Goal: Task Accomplishment & Management: Manage account settings

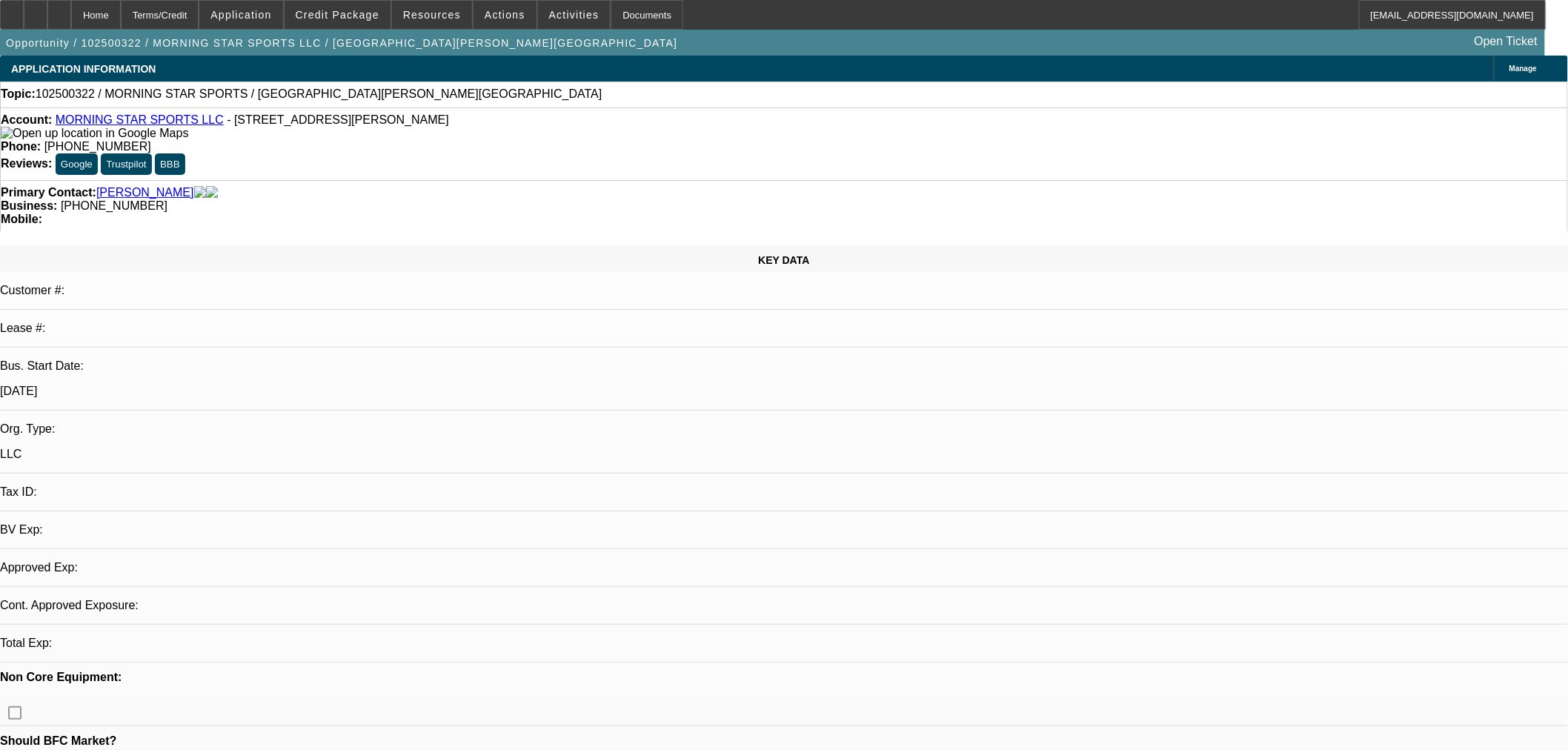
select select "0"
select select "2"
select select "0.1"
select select "2"
select select "4"
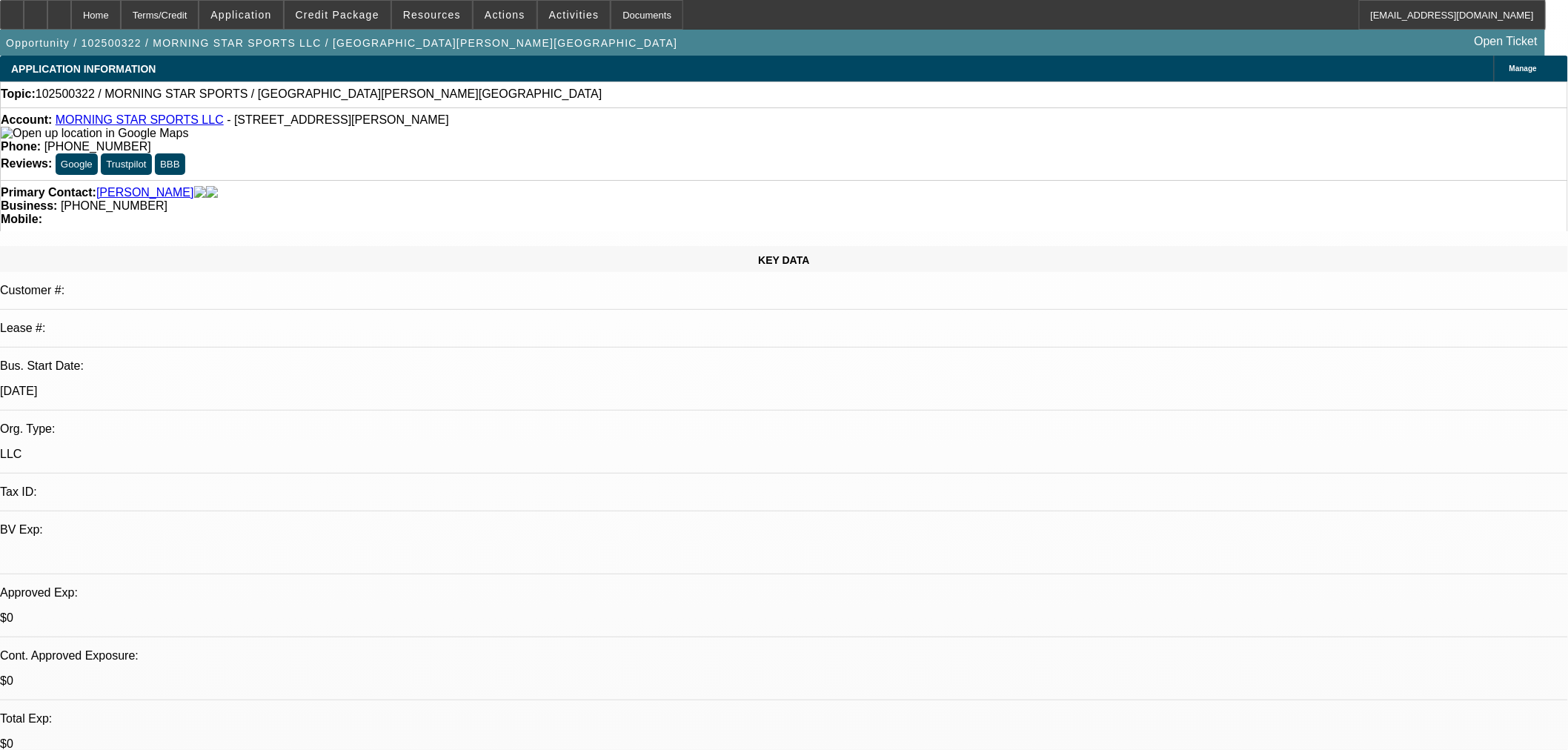
click at [99, 121] on link "MORNING STAR SPORTS LLC" at bounding box center [139, 119] width 168 height 13
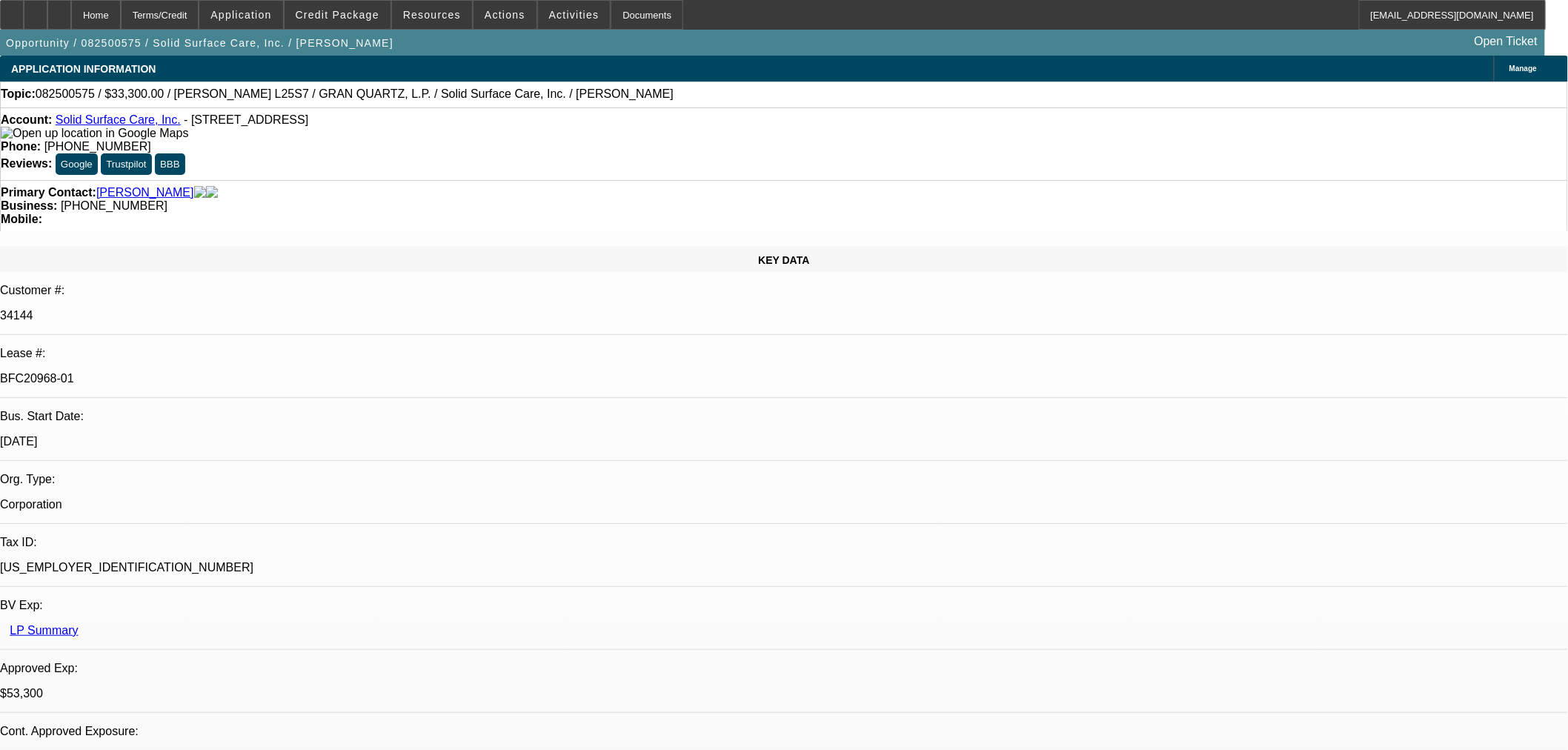
select select "0"
select select "2"
select select "0"
select select "6"
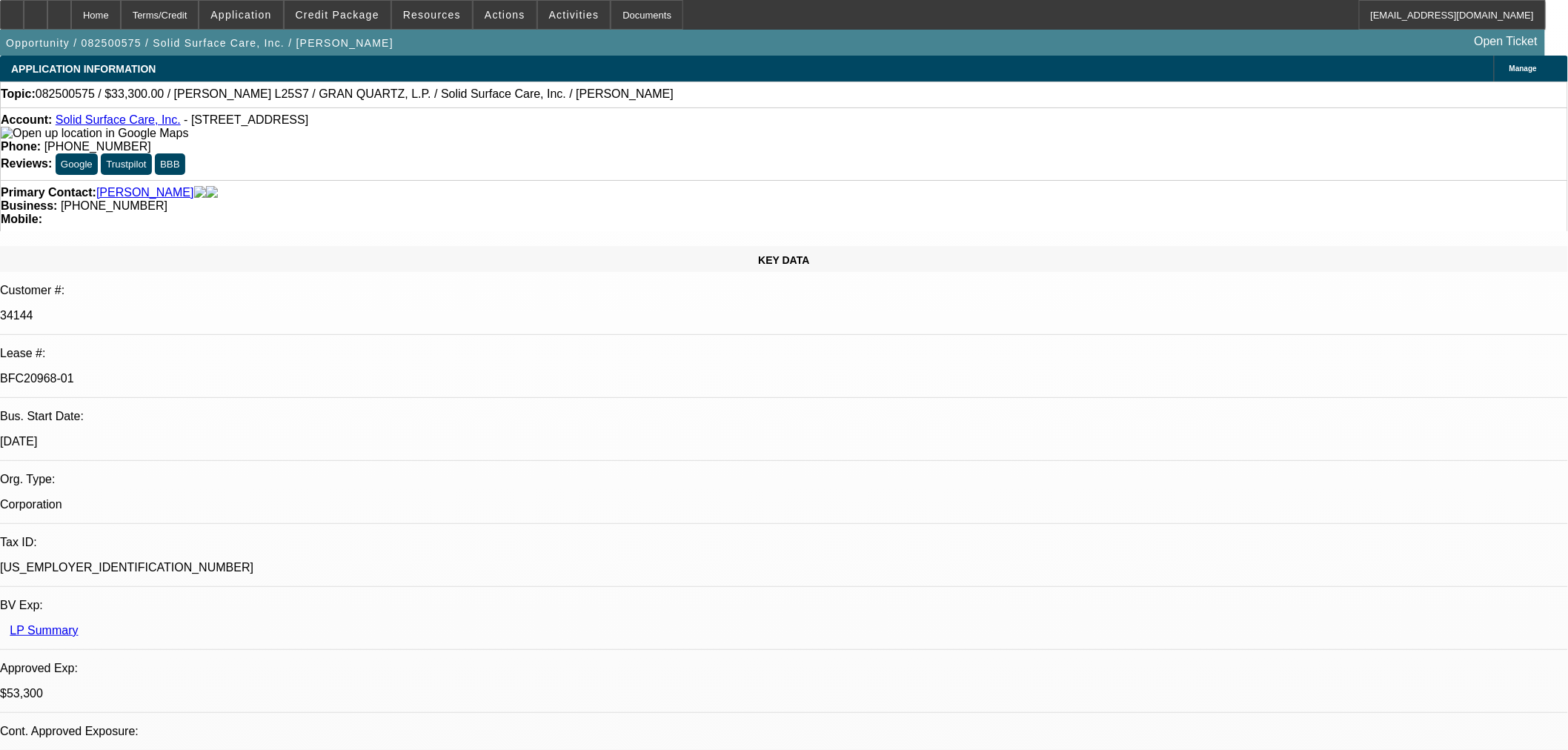
select select "0"
select select "2"
select select "0"
select select "6"
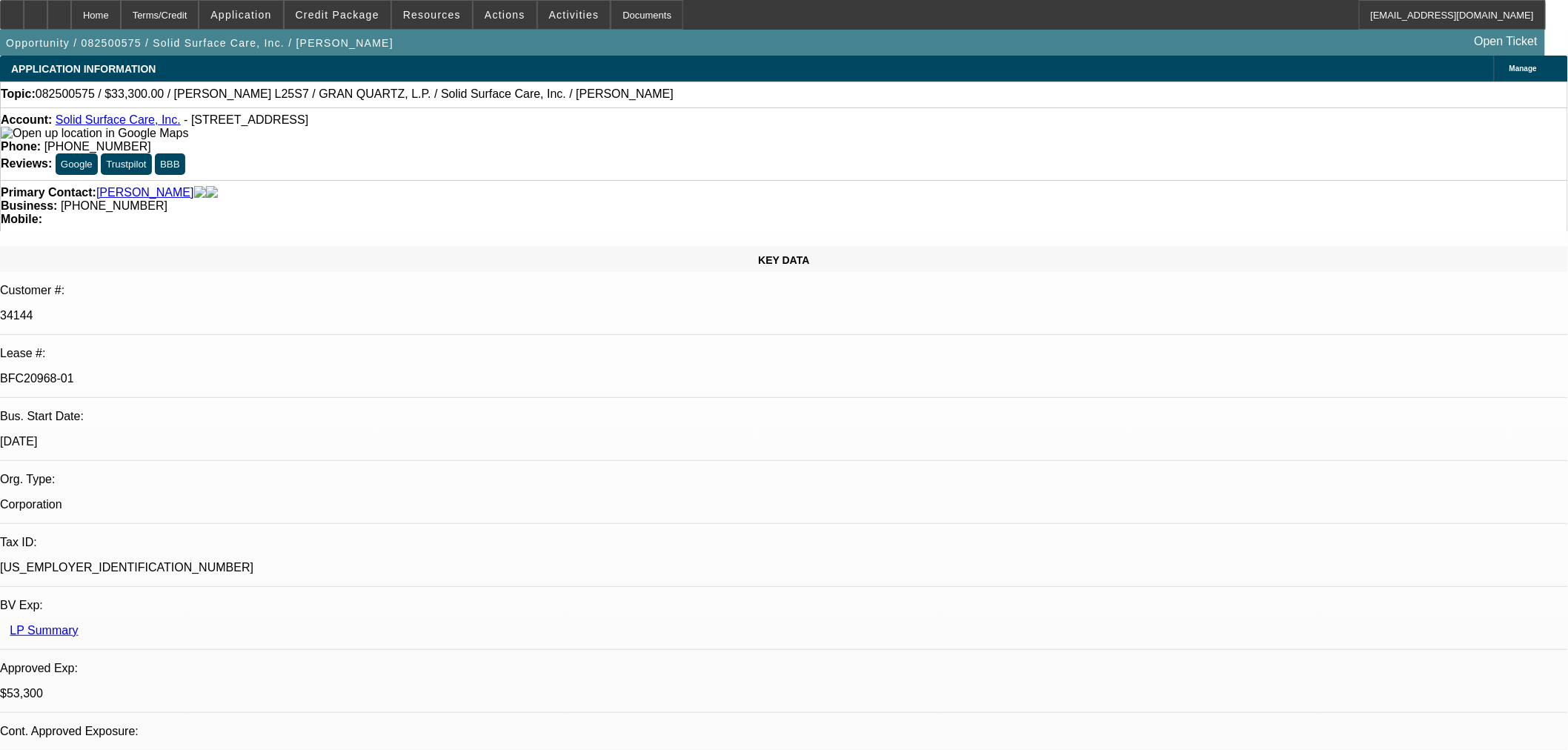
select select "0"
select select "2"
select select "0"
select select "6"
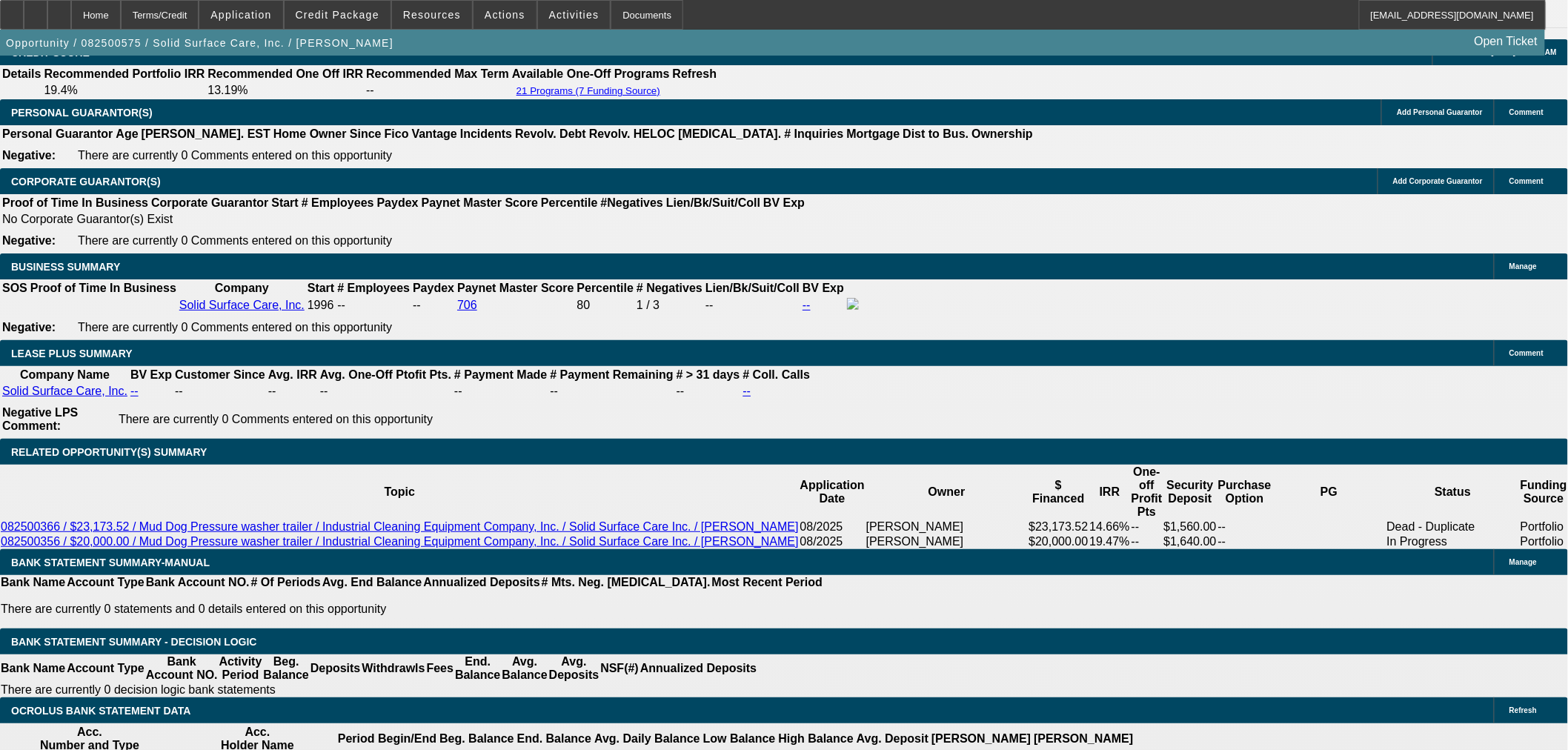
scroll to position [1646, 0]
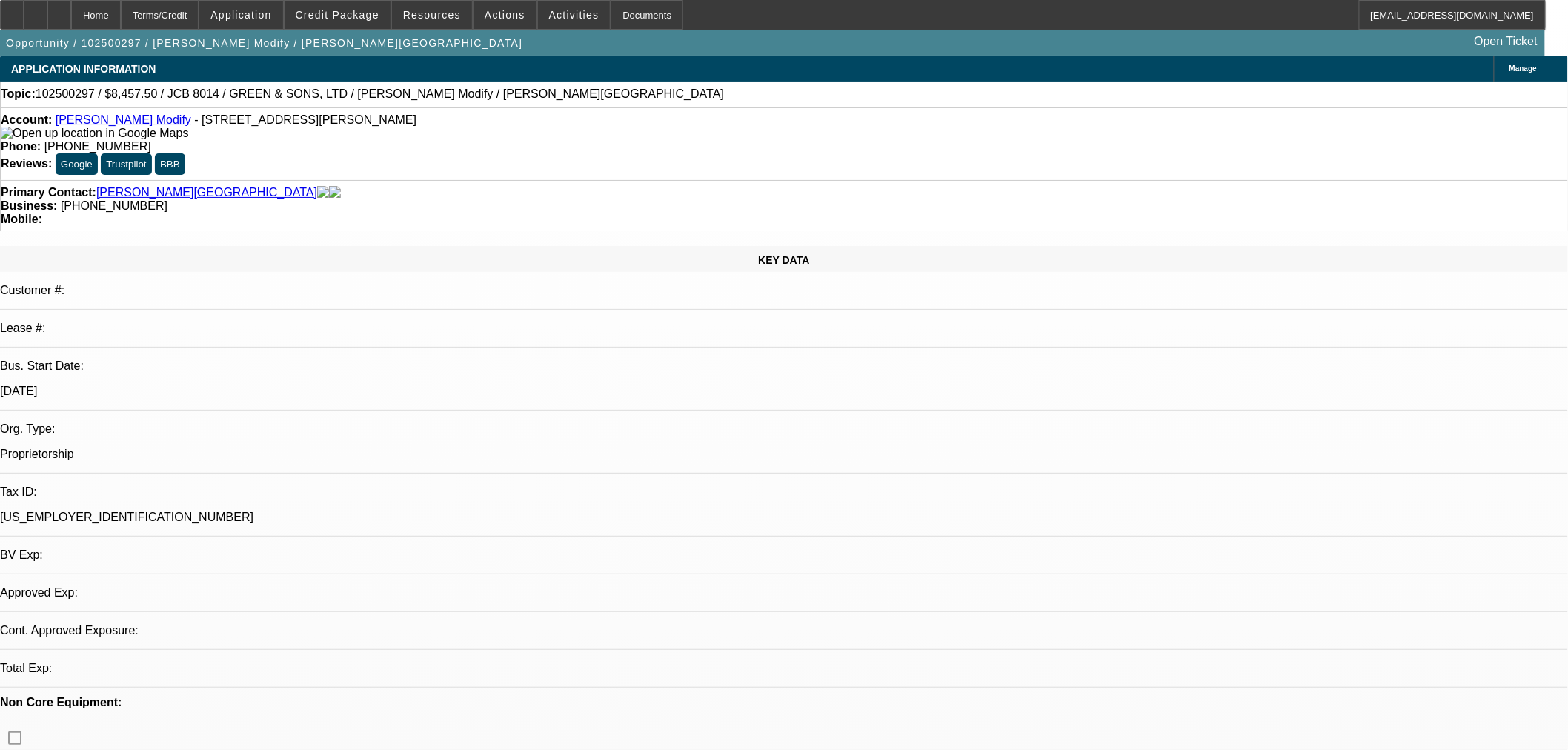
select select "0.15"
select select "2"
select select "0"
select select "6"
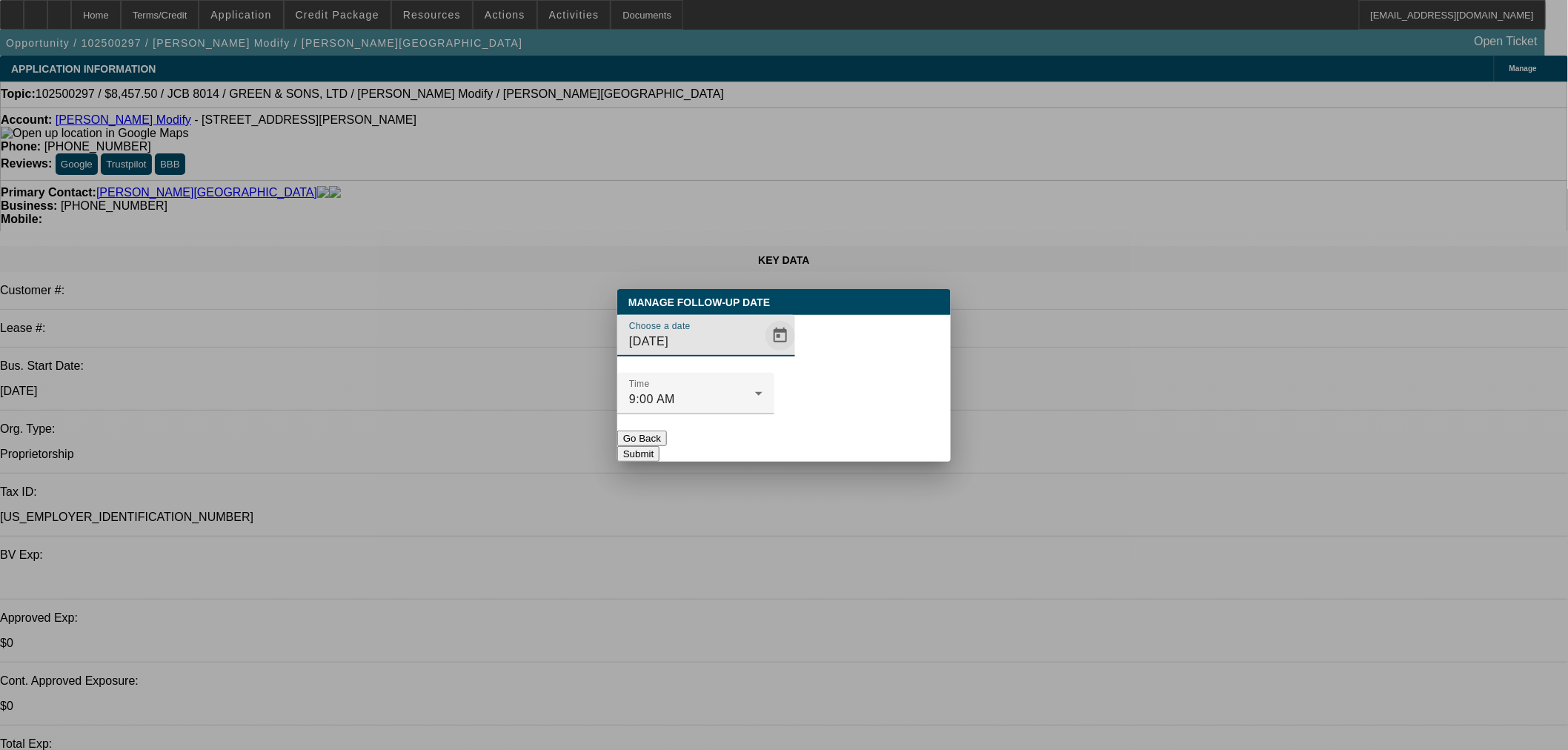
click at [763, 354] on span "Open calendar" at bounding box center [780, 335] width 36 height 36
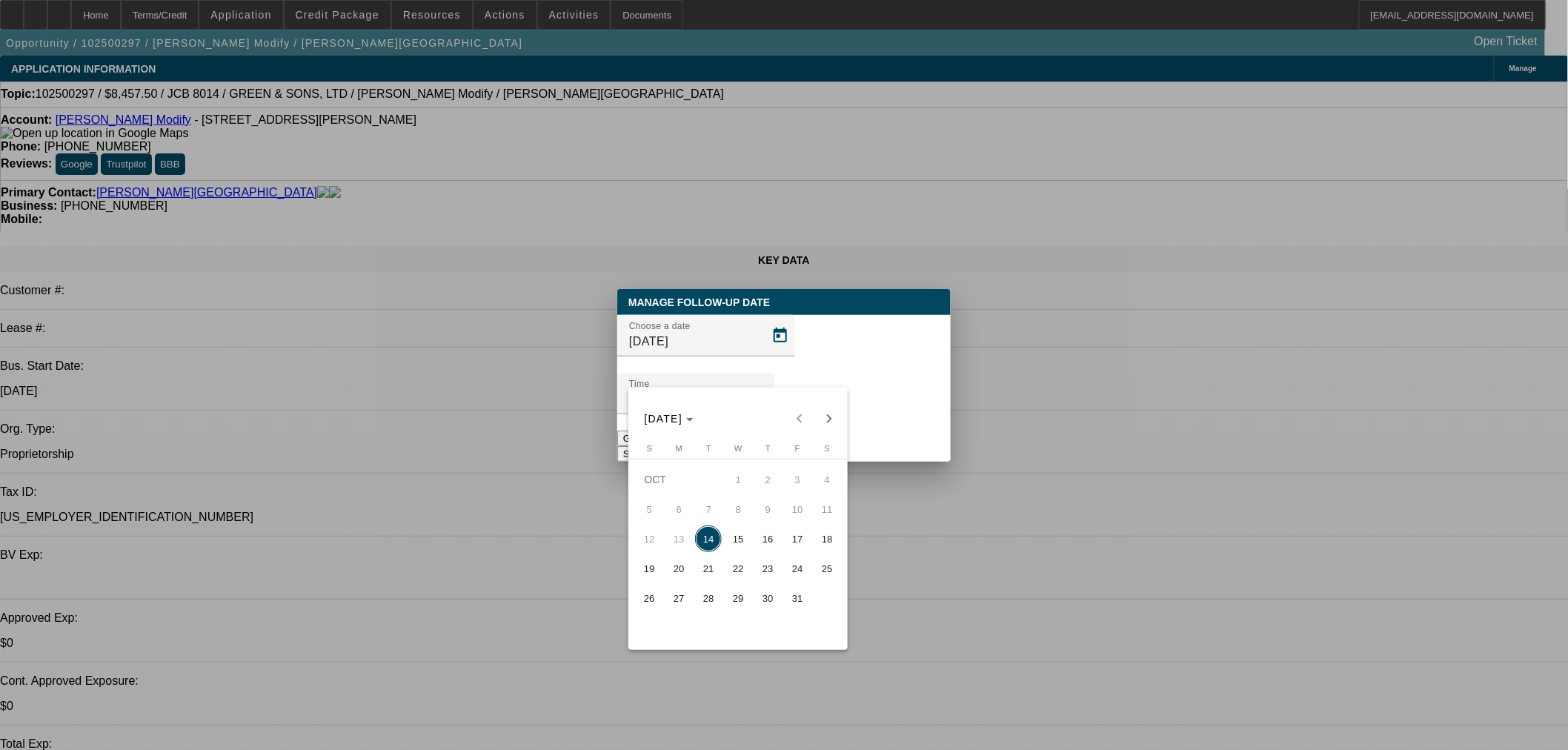
click at [784, 543] on span "17" at bounding box center [798, 539] width 27 height 27
type input "[DATE]"
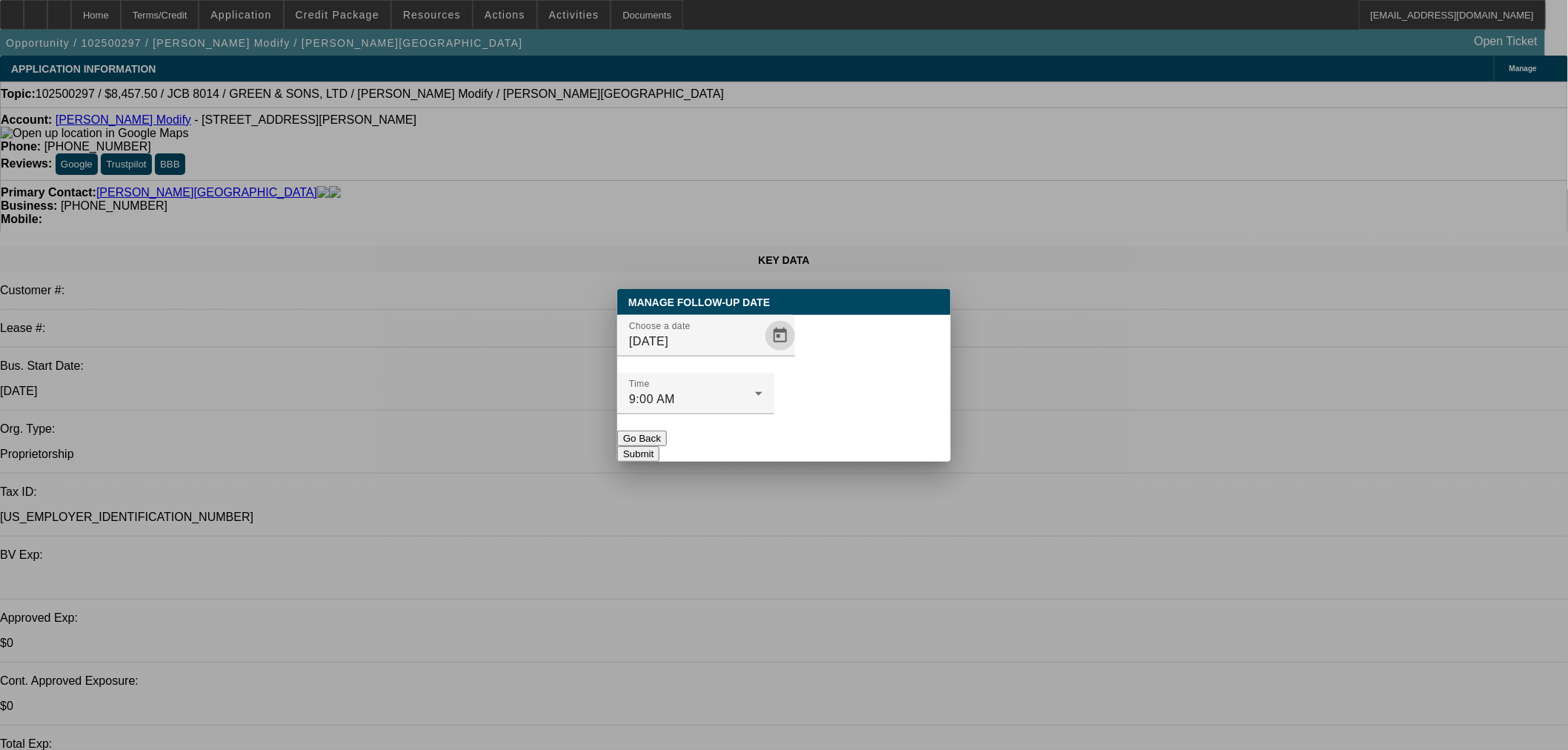
click at [659, 446] on button "Submit" at bounding box center [639, 453] width 43 height 15
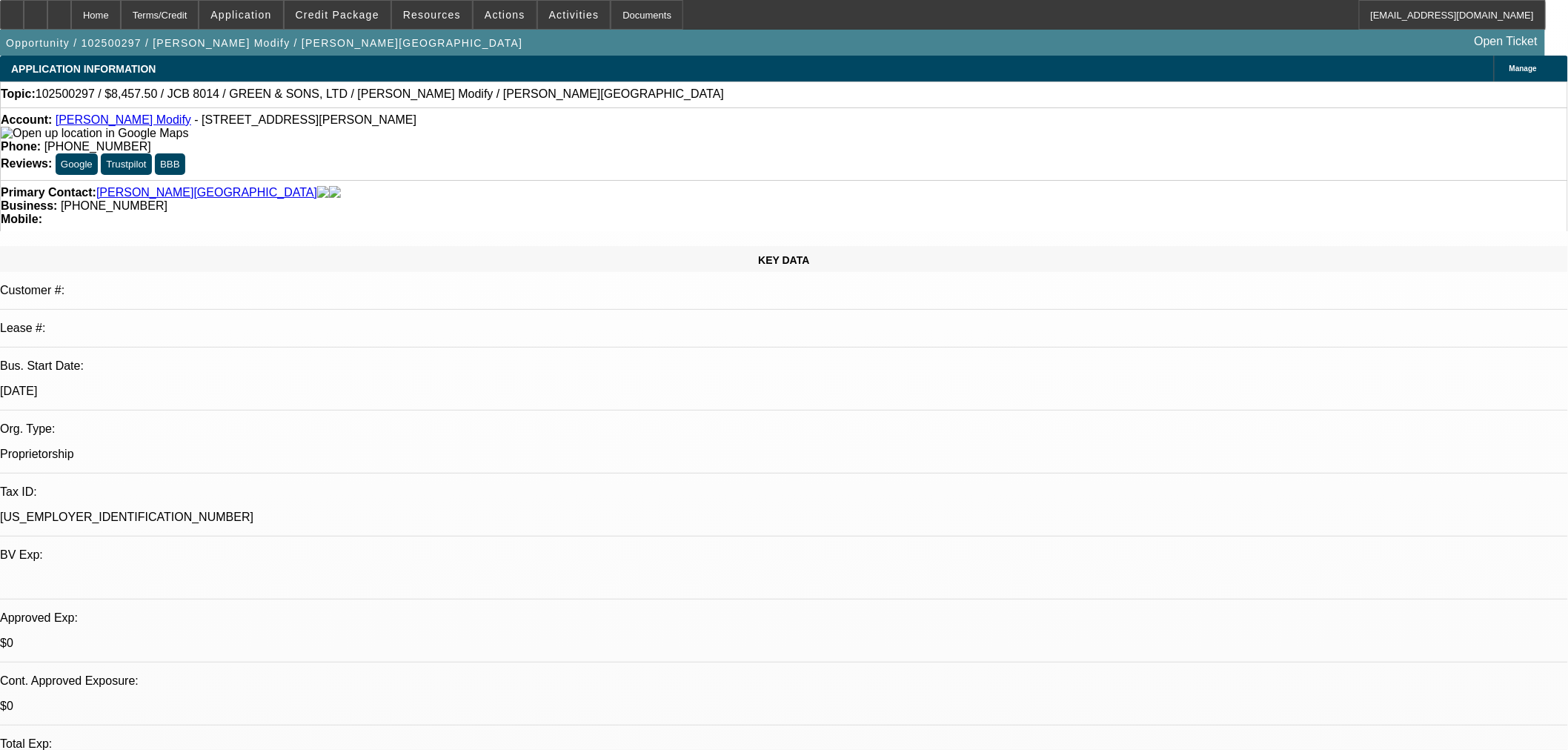
radio input "true"
drag, startPoint x: 1237, startPoint y: 281, endPoint x: 1205, endPoint y: 281, distance: 32.0
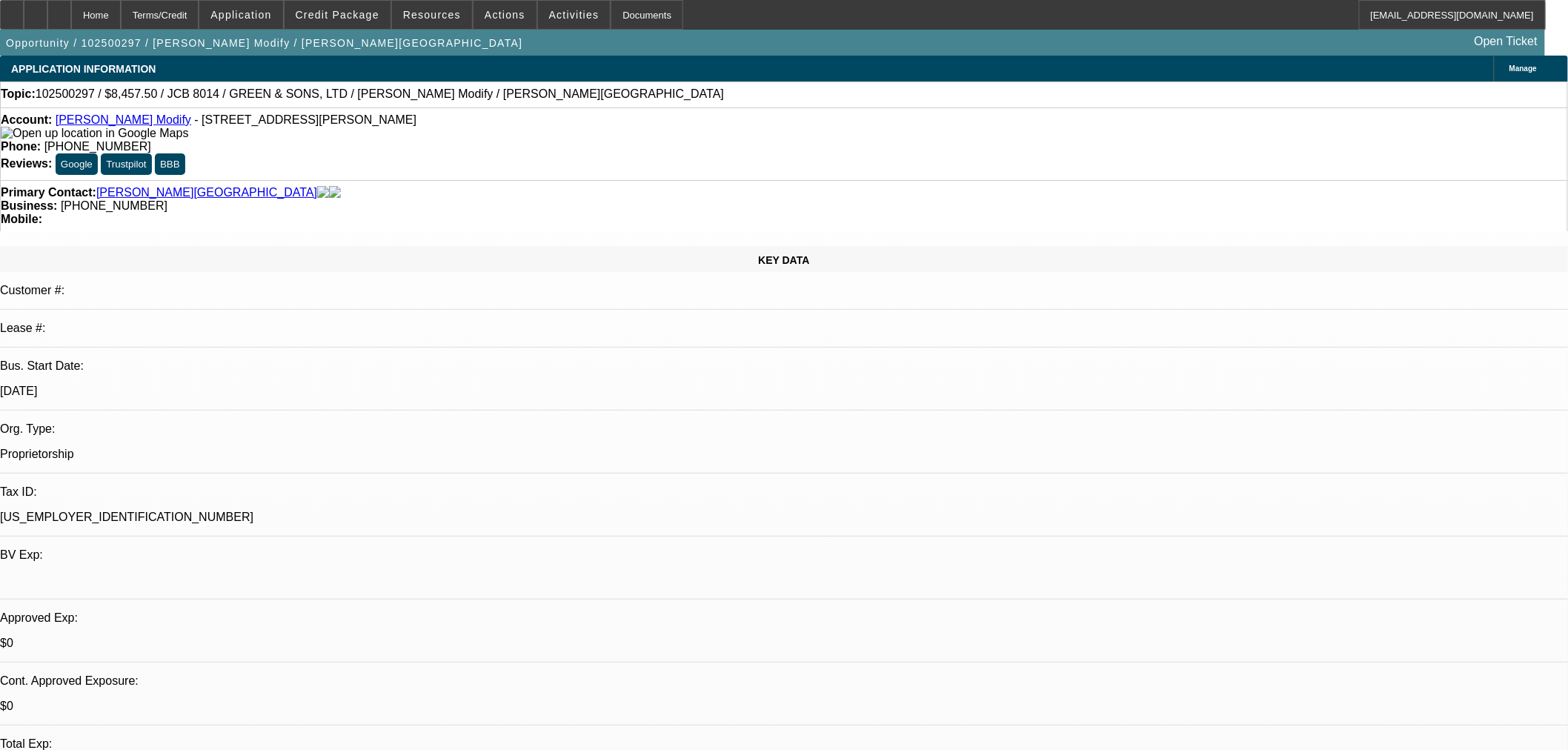
type textarea "Close at the end of the week if no update."
radio input "true"
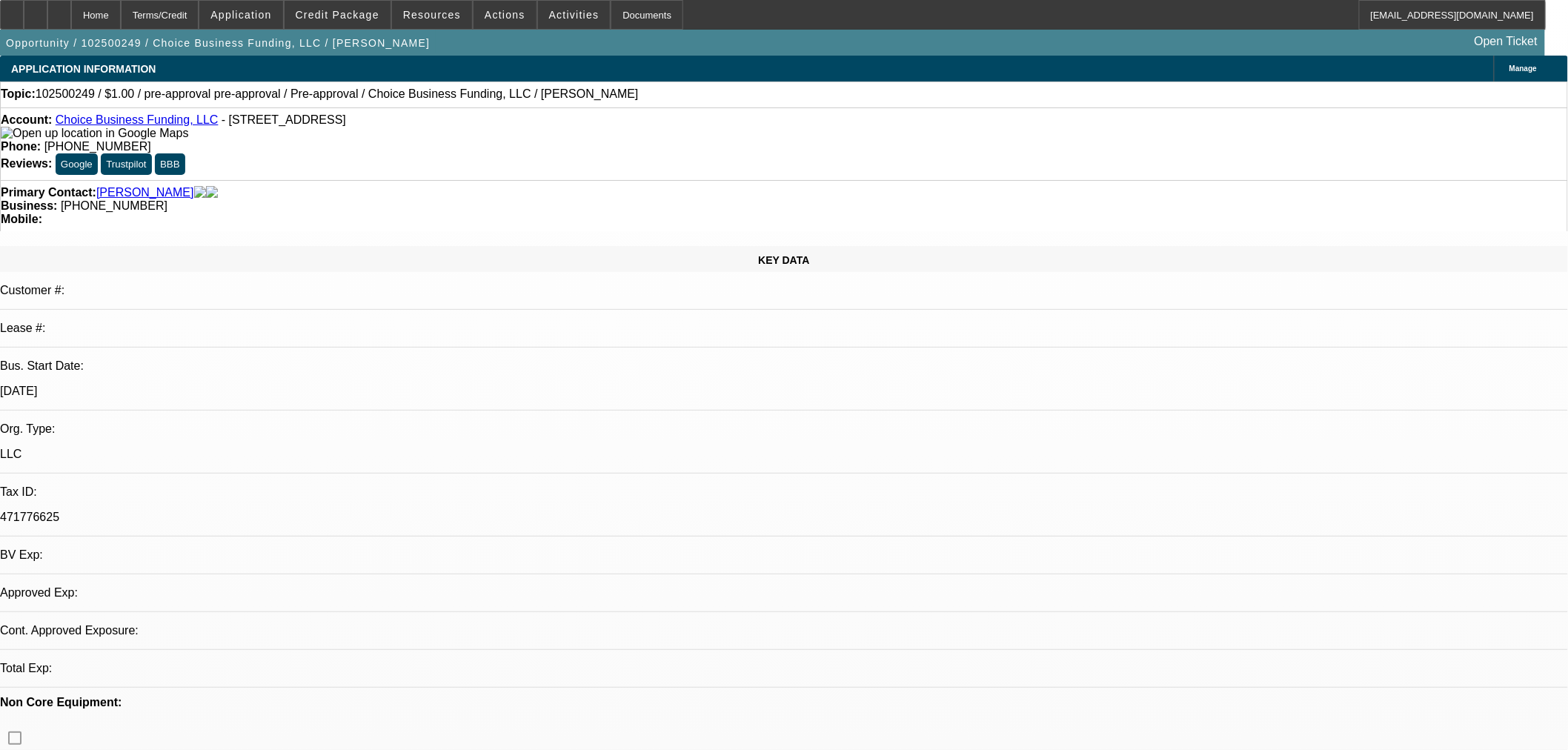
select select "0"
select select "2"
select select "0"
select select "6"
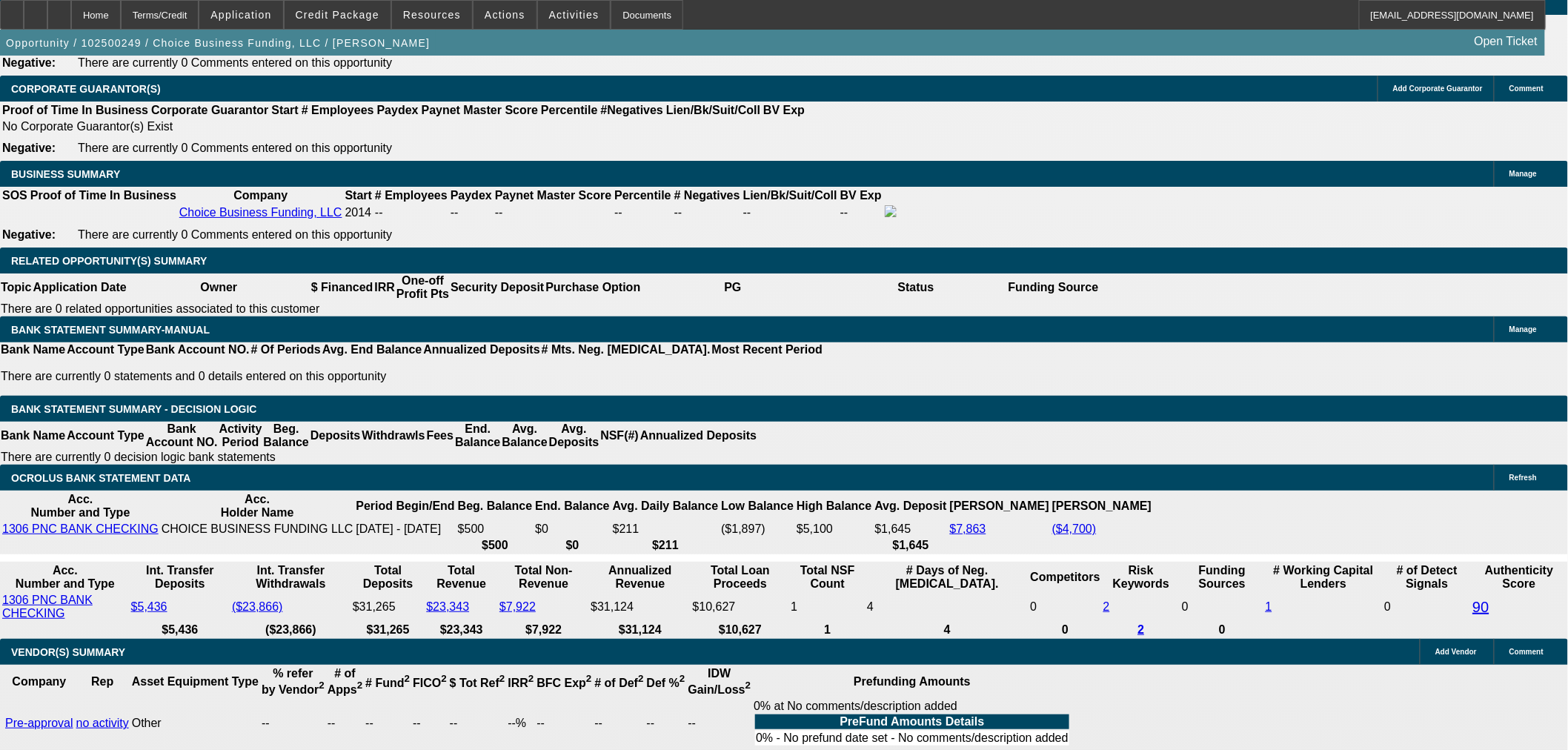
scroll to position [137, 0]
